Goal: Find specific page/section: Find specific page/section

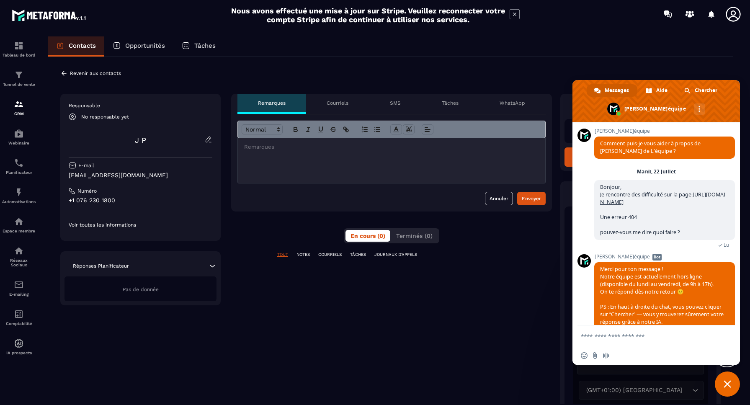
scroll to position [2245, 0]
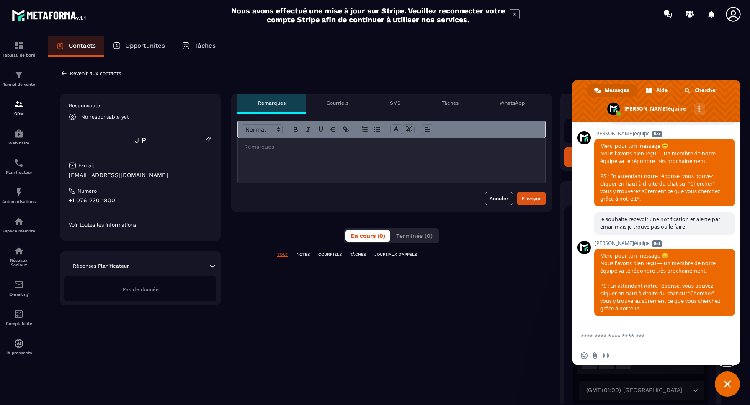
drag, startPoint x: 360, startPoint y: 95, endPoint x: 311, endPoint y: 108, distance: 50.2
click at [328, 105] on div "Courriels" at bounding box center [337, 104] width 63 height 20
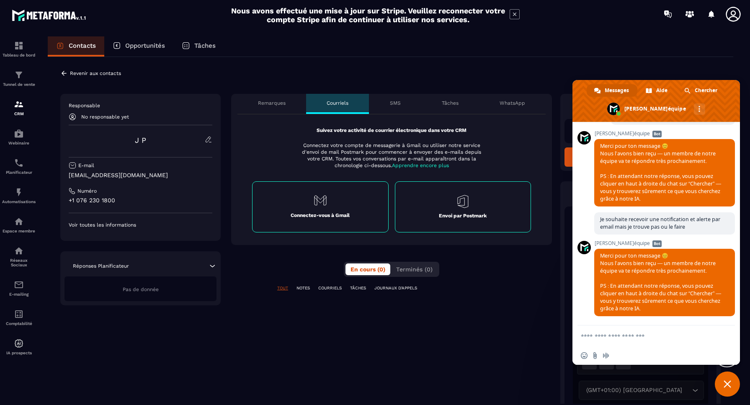
click at [399, 106] on div "SMS" at bounding box center [395, 104] width 52 height 20
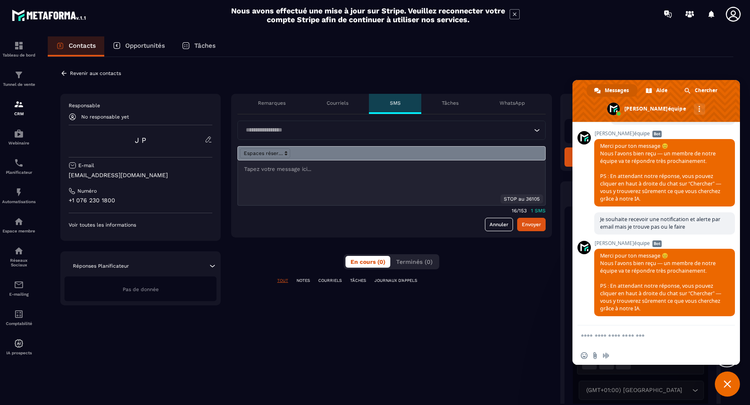
click at [447, 103] on p "Tâches" at bounding box center [450, 103] width 17 height 7
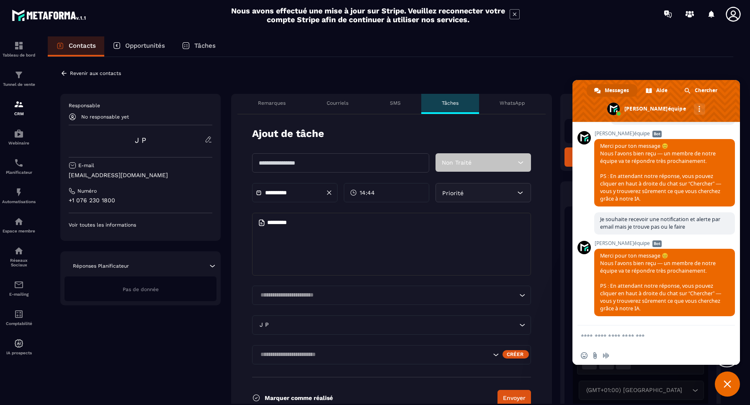
click at [508, 105] on p "WhatsApp" at bounding box center [513, 103] width 26 height 7
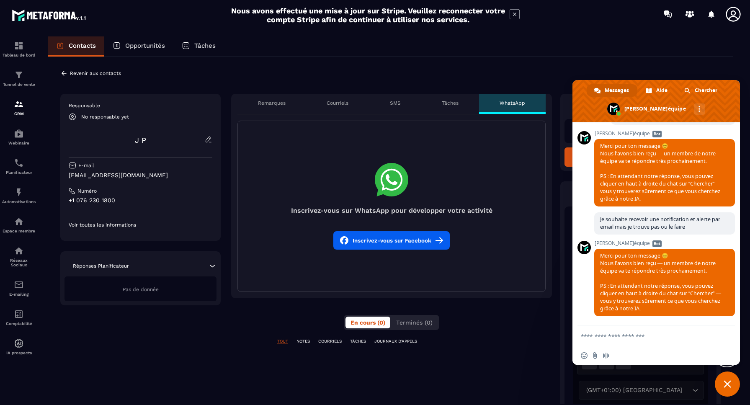
click at [269, 102] on p "Remarques" at bounding box center [272, 103] width 28 height 7
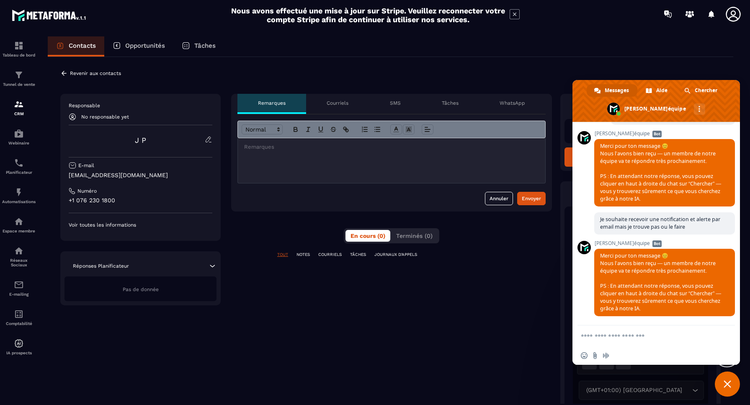
click at [191, 21] on div "Nous avons effectué une mise à jour sur Stripe. Veuillez reconnecter votre comp…" at bounding box center [375, 15] width 750 height 22
click at [728, 379] on span "Fermer le chat" at bounding box center [727, 383] width 25 height 25
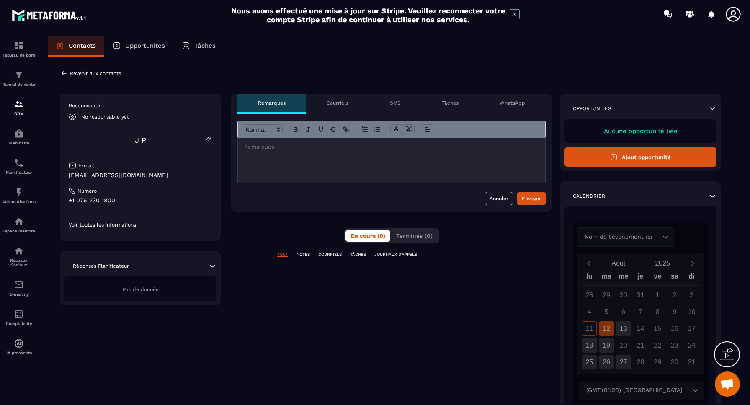
click at [90, 74] on p "Revenir aux contacts" at bounding box center [95, 73] width 51 height 6
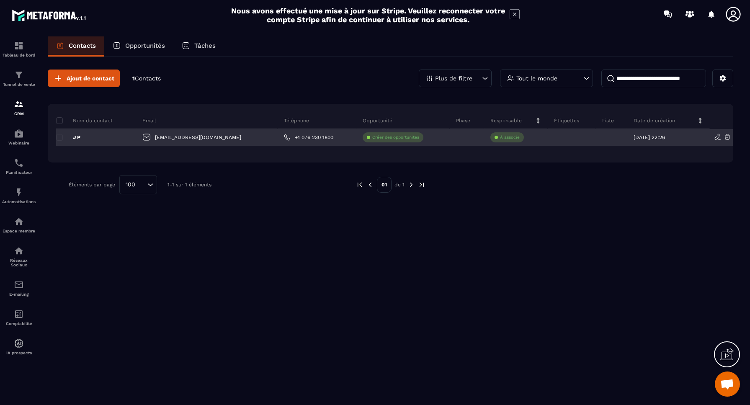
drag, startPoint x: 671, startPoint y: 137, endPoint x: 626, endPoint y: 137, distance: 45.7
click at [627, 137] on div "[DATE] 22:26" at bounding box center [668, 137] width 83 height 17
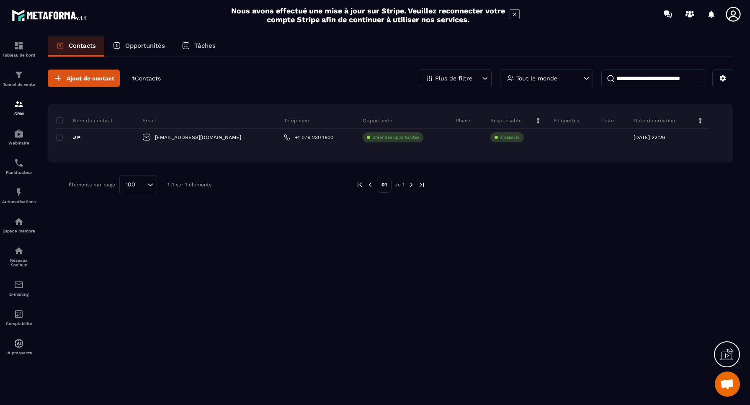
copy p "[DATE] 22:26"
click at [19, 75] on img at bounding box center [19, 75] width 10 height 10
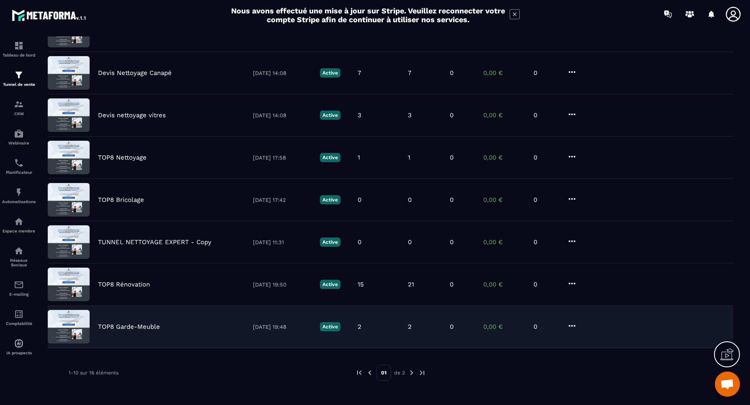
scroll to position [185, 0]
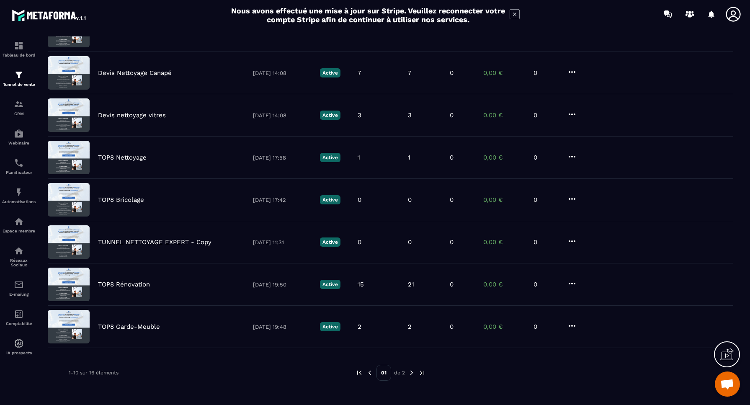
click at [413, 372] on img at bounding box center [412, 373] width 8 height 8
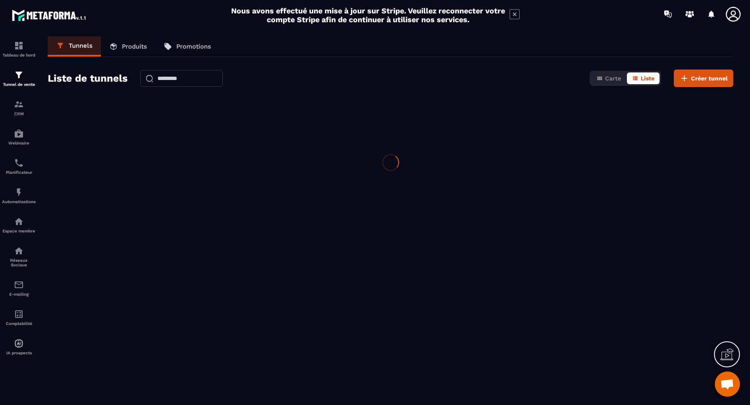
scroll to position [0, 0]
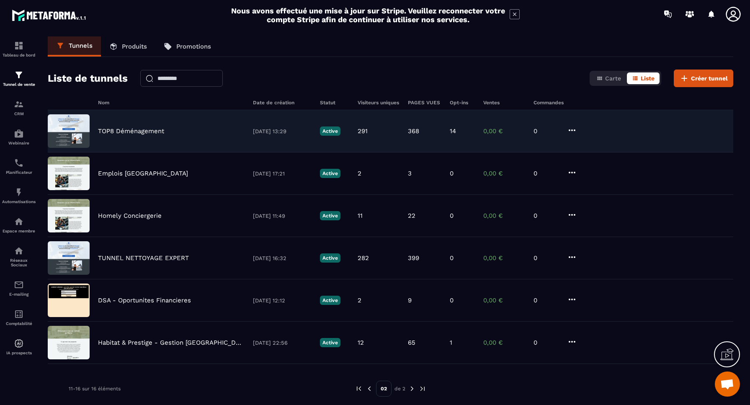
click at [145, 131] on p "TOP8 Déménagement" at bounding box center [131, 131] width 66 height 8
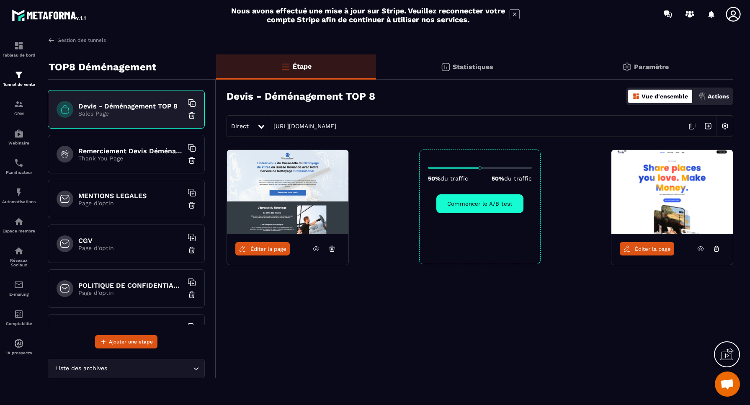
click at [264, 249] on span "Éditer la page" at bounding box center [268, 249] width 36 height 6
